Goal: Transaction & Acquisition: Purchase product/service

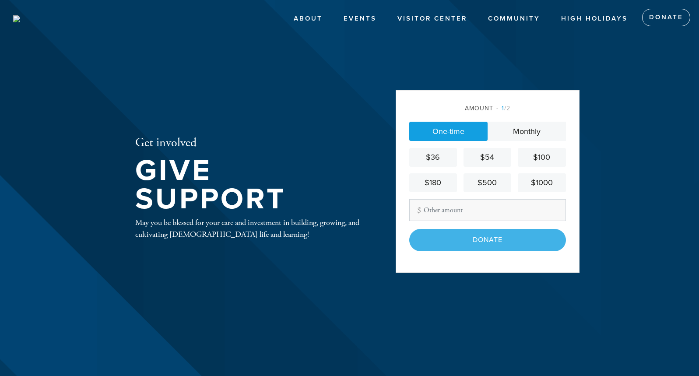
click at [473, 131] on link "One-time" at bounding box center [448, 131] width 78 height 19
click at [499, 236] on div "Donate" at bounding box center [487, 240] width 157 height 22
click at [444, 209] on input "Other Amount" at bounding box center [487, 210] width 157 height 22
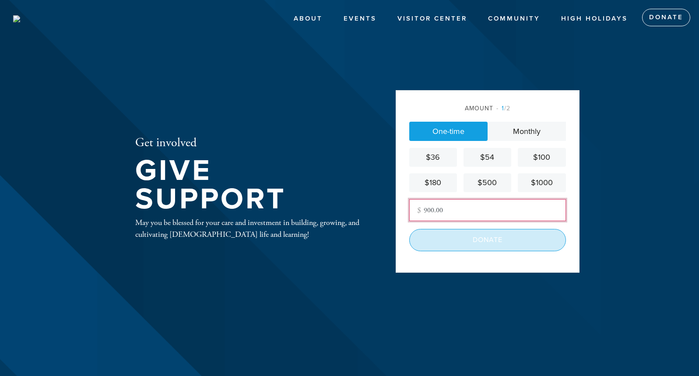
type input "900.00"
click at [461, 237] on input "Donate" at bounding box center [487, 240] width 157 height 22
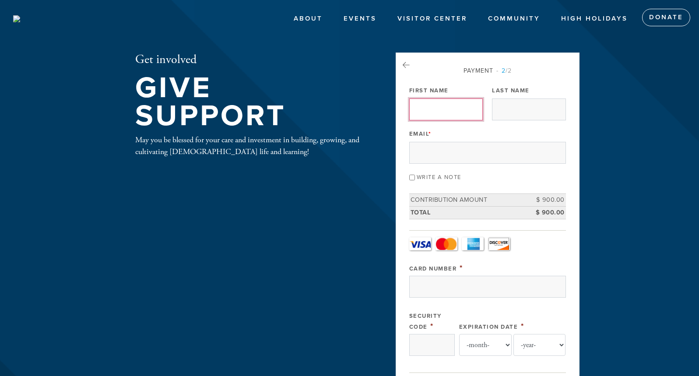
click at [420, 112] on input "First Name" at bounding box center [446, 109] width 74 height 22
type input "Jerry"
type input "Brown"
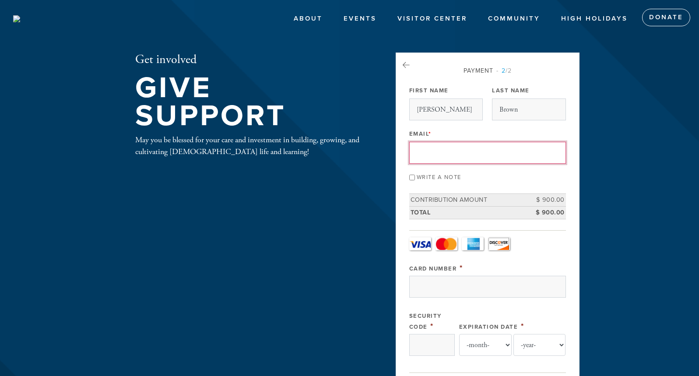
type input "brown@bva.com"
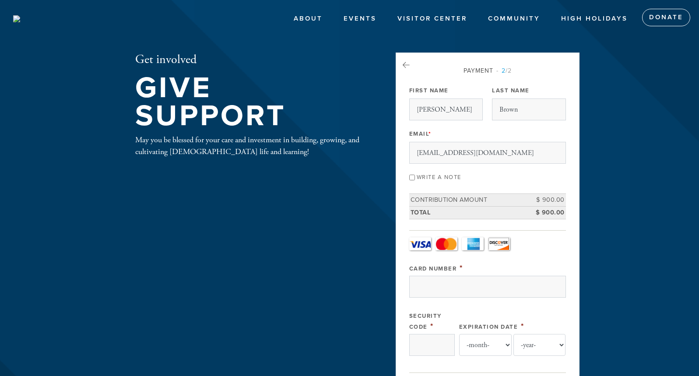
type input "5445 quailway"
type input "carmel"
type input "United States"
type input "CA"
type input "93923"
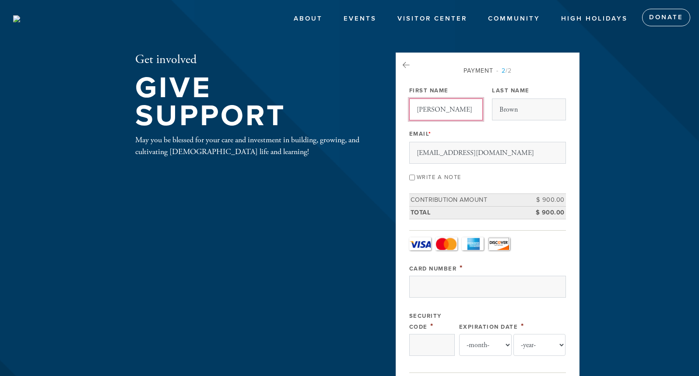
scroll to position [403, 0]
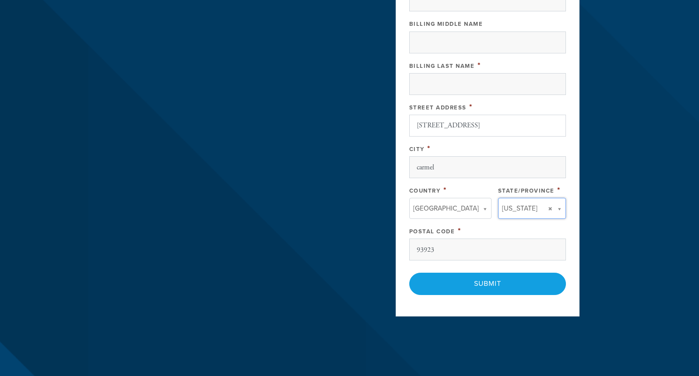
type input "CA"
type input "United States"
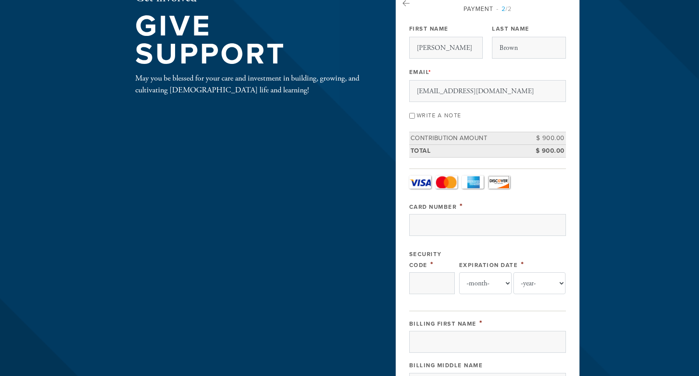
scroll to position [61, 0]
click at [439, 228] on input "Card Number" at bounding box center [487, 225] width 157 height 22
type input "4147202659783060"
click at [431, 280] on input "Security Code" at bounding box center [432, 284] width 46 height 22
type input "570"
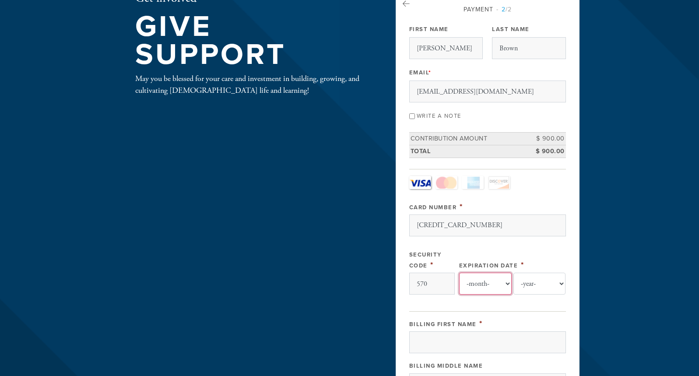
click at [508, 281] on select "-month- Jan Feb Mar Apr May Jun Jul Aug Sep Oct Nov Dec" at bounding box center [485, 284] width 53 height 22
select select "2"
click at [459, 273] on select "-month- Jan Feb Mar Apr May Jun Jul Aug Sep Oct Nov Dec" at bounding box center [485, 284] width 53 height 22
click at [559, 283] on select "-year- 2025 2026 2027 2028 2029 2030 2031 2032 2033 2034 2035" at bounding box center [539, 284] width 53 height 22
select select "2029"
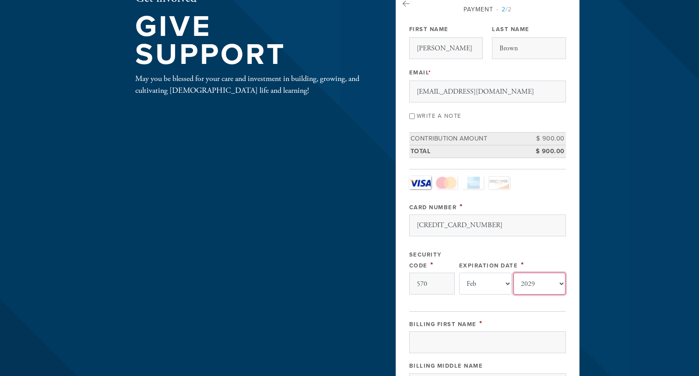
click at [513, 273] on select "-year- 2025 2026 2027 2028 2029 2030 2031 2032 2033 2034 2035" at bounding box center [539, 284] width 53 height 22
click at [465, 343] on input "Billing First Name" at bounding box center [487, 342] width 157 height 22
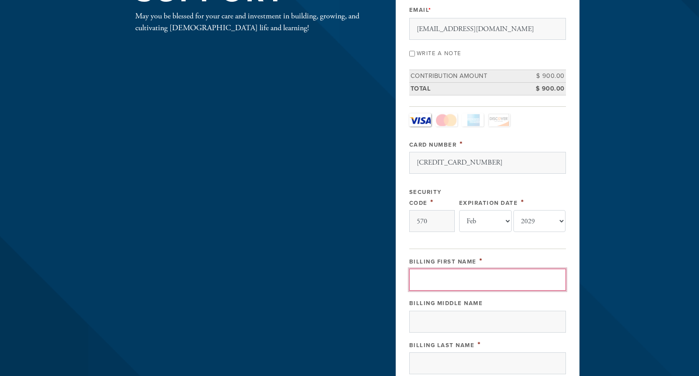
scroll to position [132, 0]
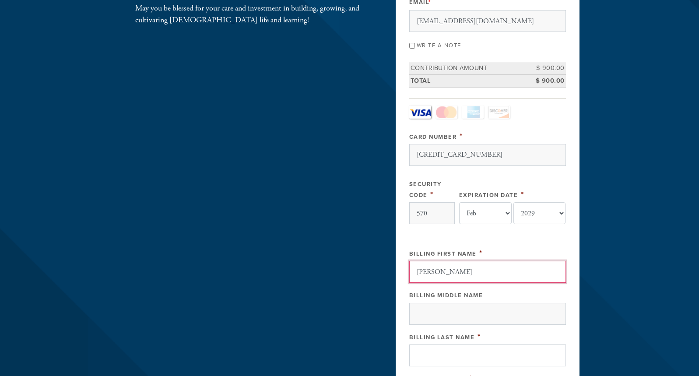
type input "jerome"
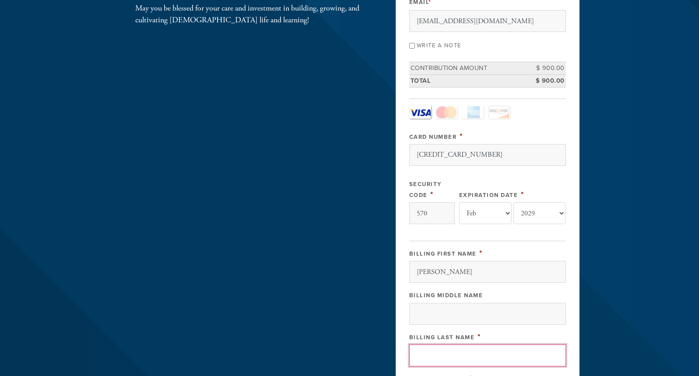
click at [438, 358] on input "Billing Last Name" at bounding box center [487, 355] width 157 height 22
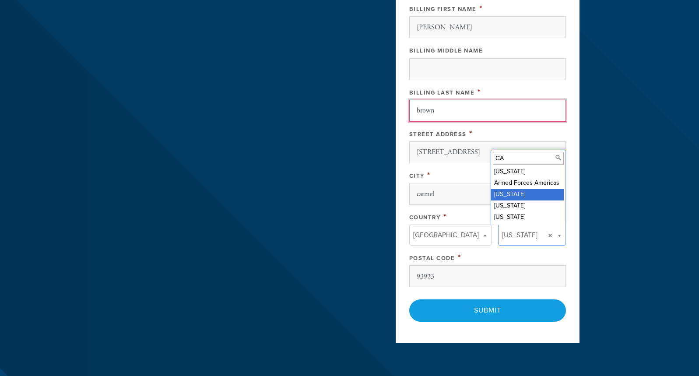
scroll to position [388, 0]
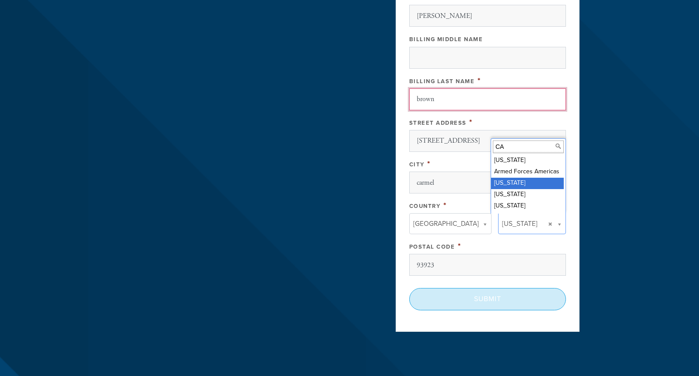
type input "brown"
click at [547, 298] on input "Submit" at bounding box center [487, 299] width 157 height 22
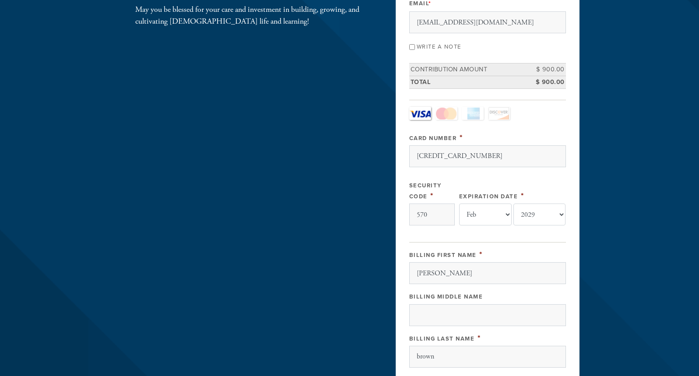
scroll to position [105, 0]
